Goal: Task Accomplishment & Management: Complete application form

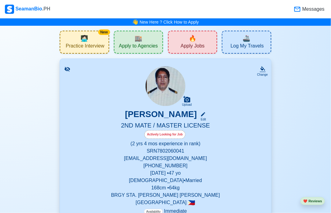
click at [134, 43] on span "Apply to Agencies" at bounding box center [138, 47] width 39 height 8
click at [154, 47] on span "Apply to Agencies" at bounding box center [138, 47] width 39 height 8
click at [191, 38] on span "🔥" at bounding box center [193, 38] width 8 height 9
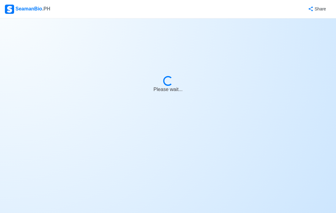
select select "2nd Officer"
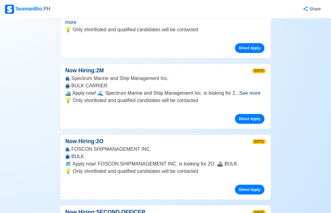
scroll to position [110, 0]
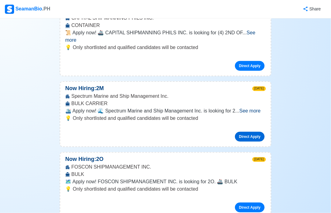
click at [251, 132] on link "Direct Apply" at bounding box center [249, 137] width 29 height 10
